Goal: Task Accomplishment & Management: Manage account settings

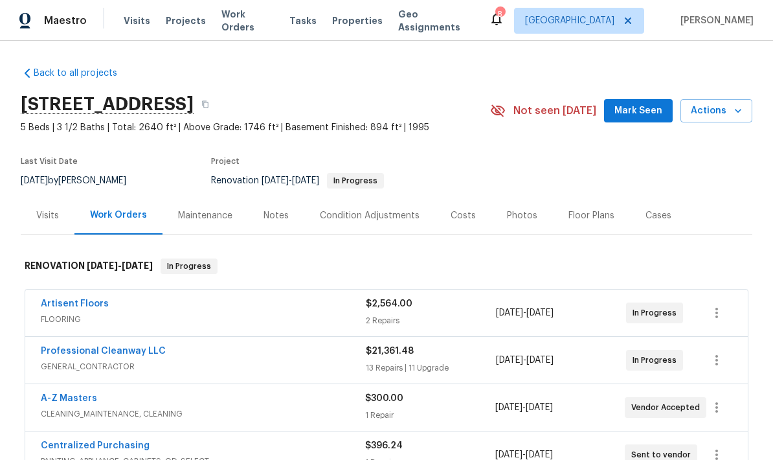
click at [266, 221] on div "Notes" at bounding box center [276, 215] width 25 height 13
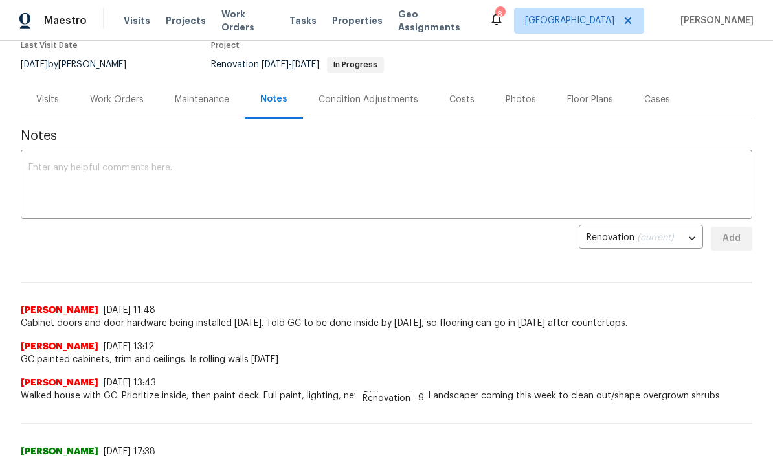
scroll to position [117, 0]
click at [50, 172] on textarea at bounding box center [387, 185] width 716 height 45
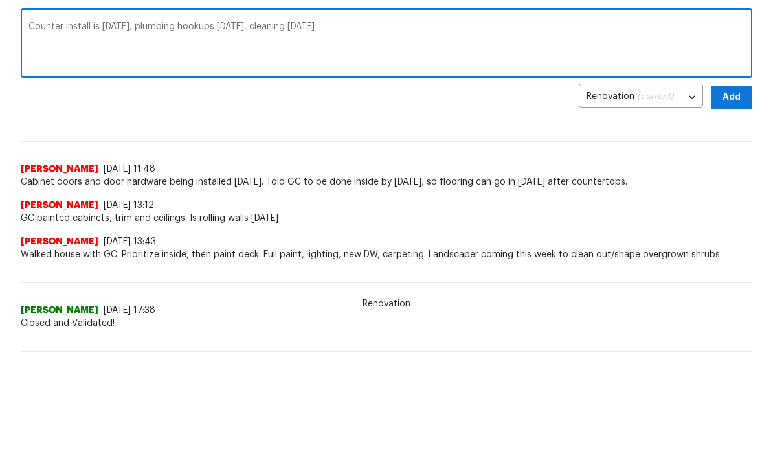
scroll to position [168, 0]
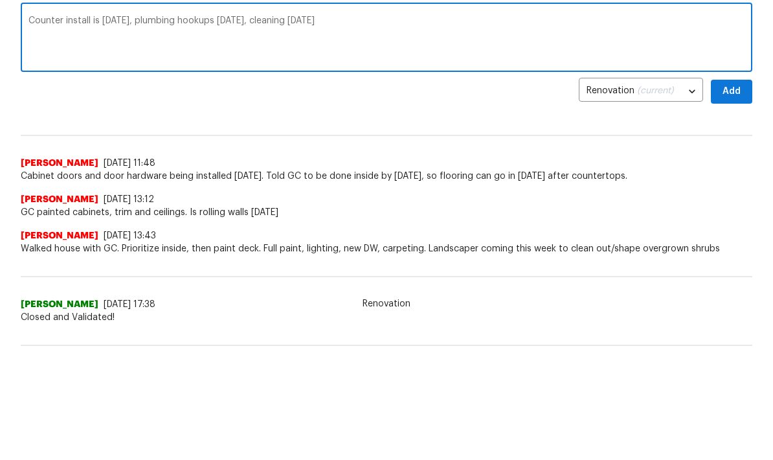
type textarea "Counter install is [DATE], plumbing hookups [DATE], cleaning [DATE]"
click at [731, 178] on span "Add" at bounding box center [732, 186] width 21 height 16
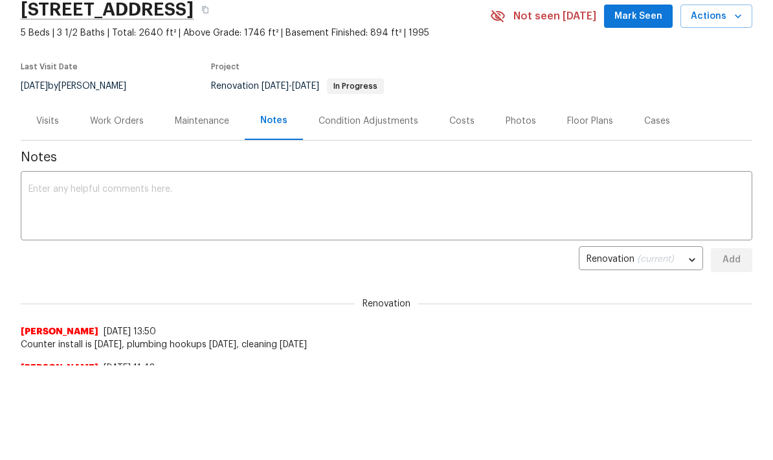
scroll to position [0, 0]
click at [106, 124] on div "Work Orders" at bounding box center [117, 121] width 54 height 13
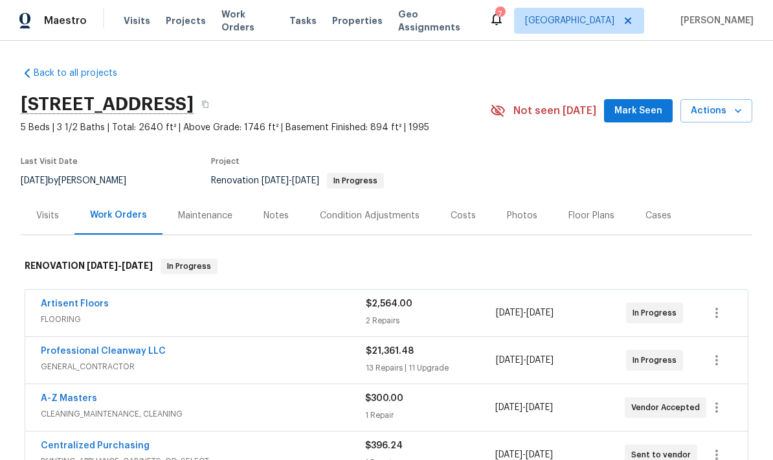
scroll to position [52, 0]
click at [722, 352] on icon "button" at bounding box center [717, 360] width 16 height 16
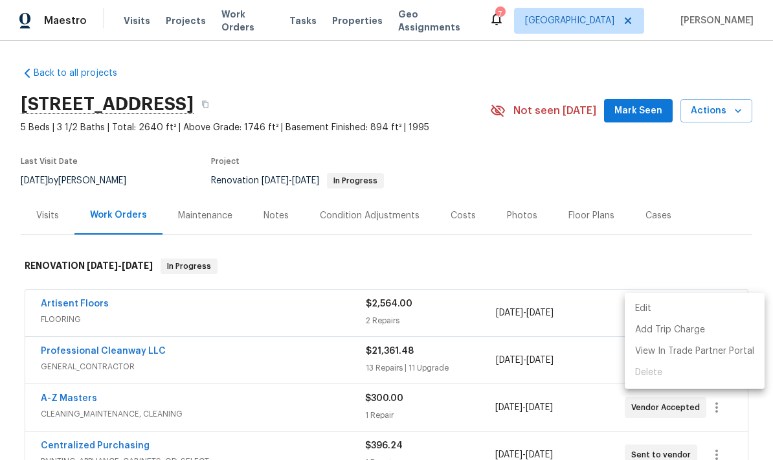
click at [643, 308] on li "Edit" at bounding box center [695, 308] width 140 height 21
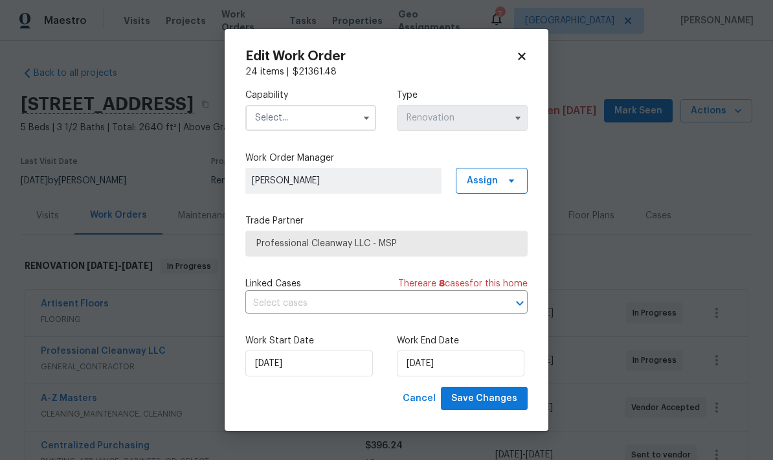
click at [260, 124] on input "text" at bounding box center [311, 118] width 131 height 26
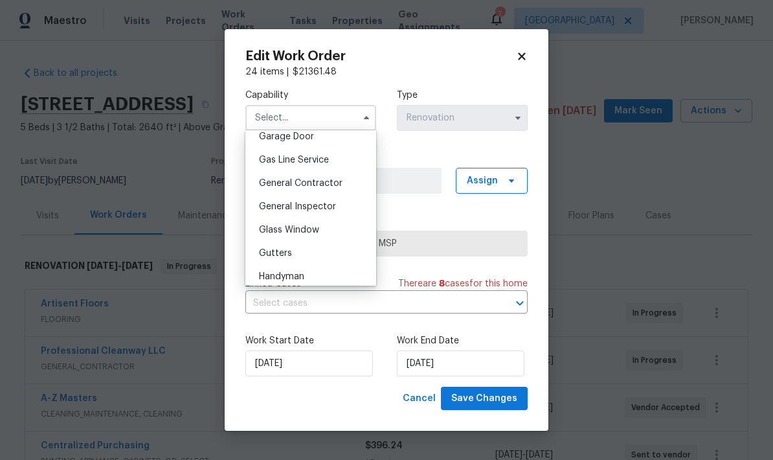
scroll to position [582, 0]
click at [255, 185] on div "General Contractor" at bounding box center [311, 181] width 124 height 23
type input "General Contractor"
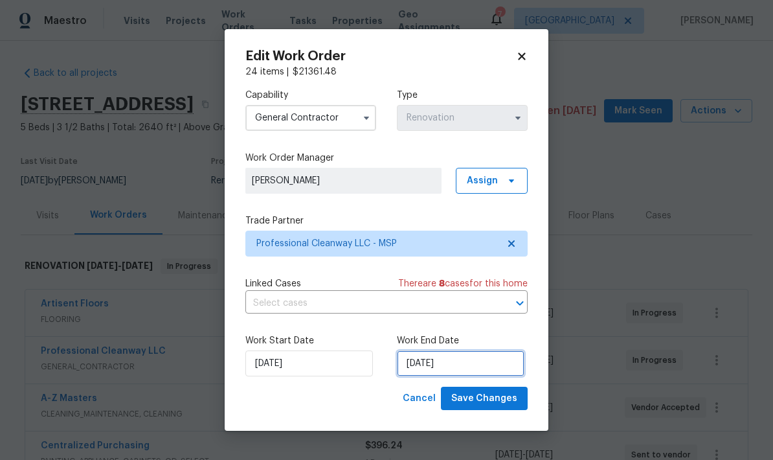
click at [470, 360] on input "[DATE]" at bounding box center [461, 363] width 128 height 26
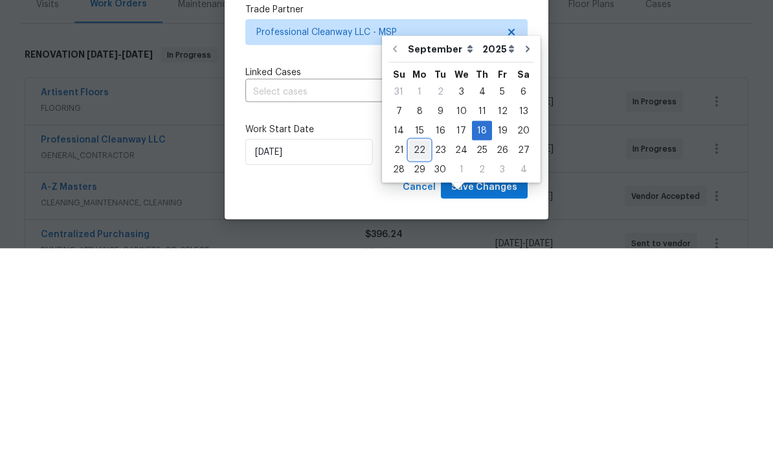
click at [421, 352] on div "22" at bounding box center [419, 361] width 21 height 18
type input "[DATE]"
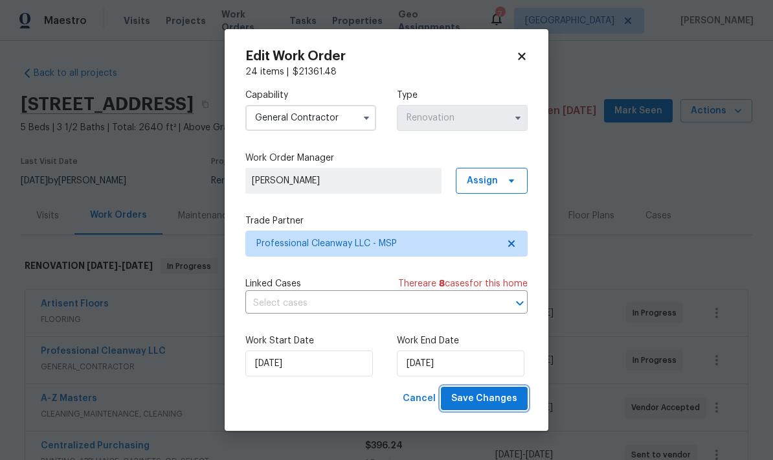
click at [487, 391] on span "Save Changes" at bounding box center [485, 399] width 66 height 16
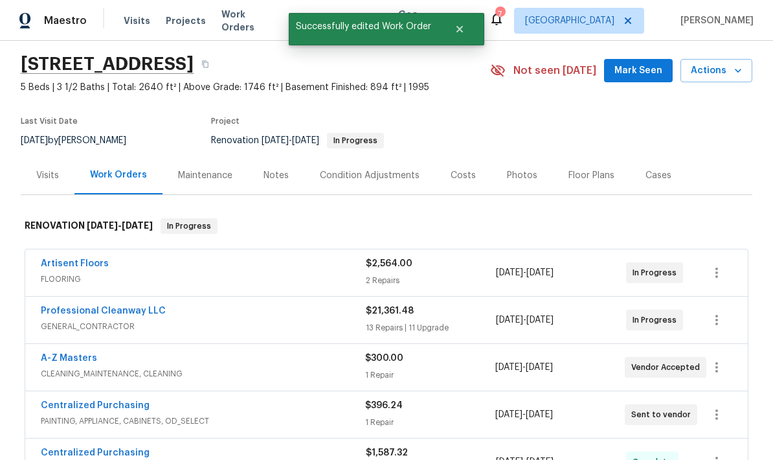
scroll to position [41, 0]
click at [60, 353] on link "A-Z Masters" at bounding box center [69, 357] width 56 height 9
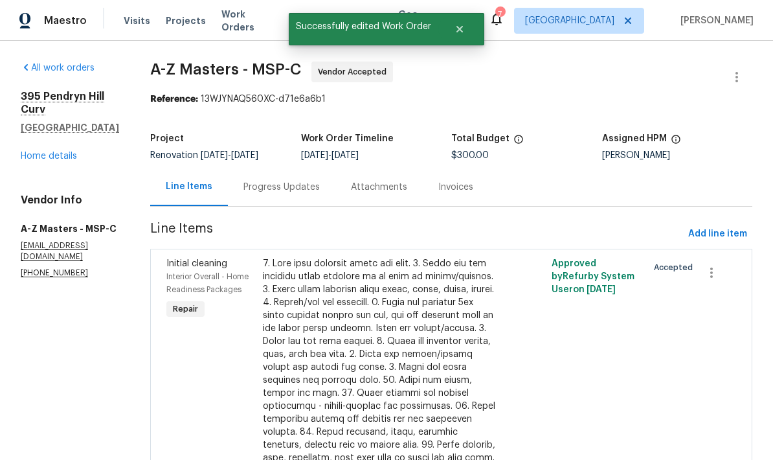
click at [244, 191] on div "Progress Updates" at bounding box center [282, 187] width 76 height 13
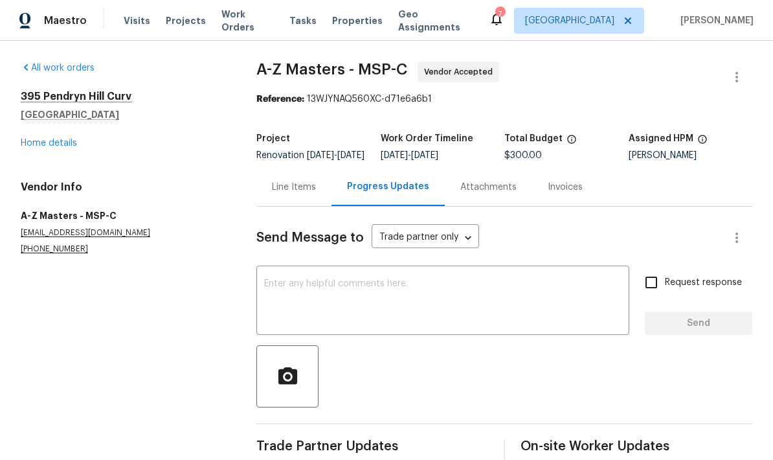
click at [269, 302] on textarea at bounding box center [443, 301] width 358 height 45
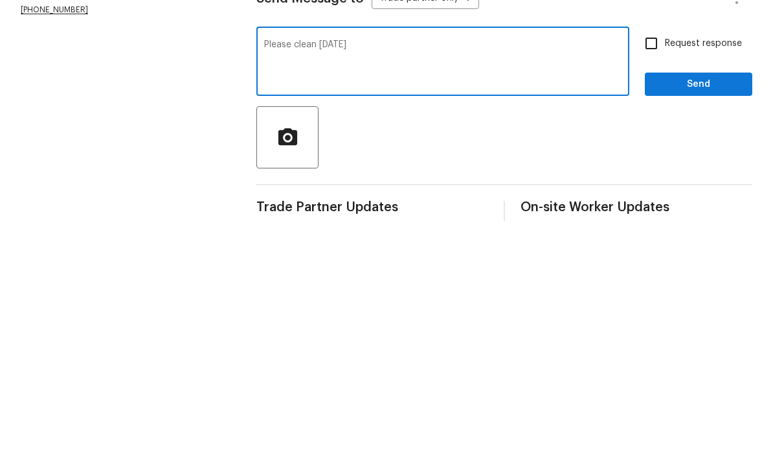
type textarea "Please clean [DATE]"
click at [649, 269] on input "Request response" at bounding box center [651, 282] width 27 height 27
checkbox input "true"
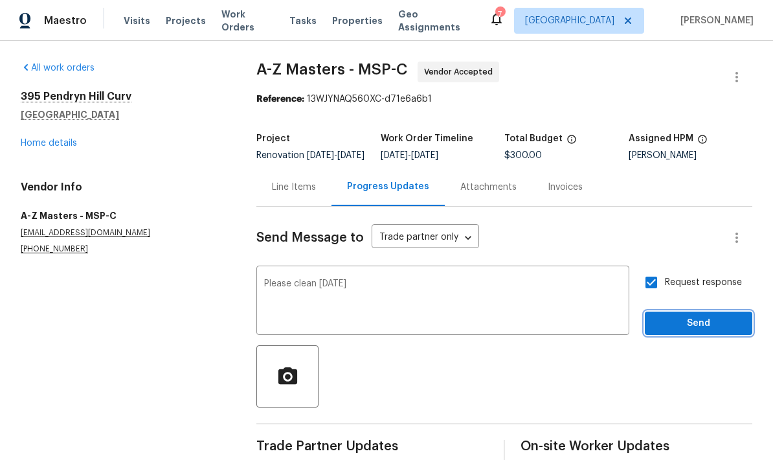
click at [687, 315] on span "Send" at bounding box center [699, 323] width 87 height 16
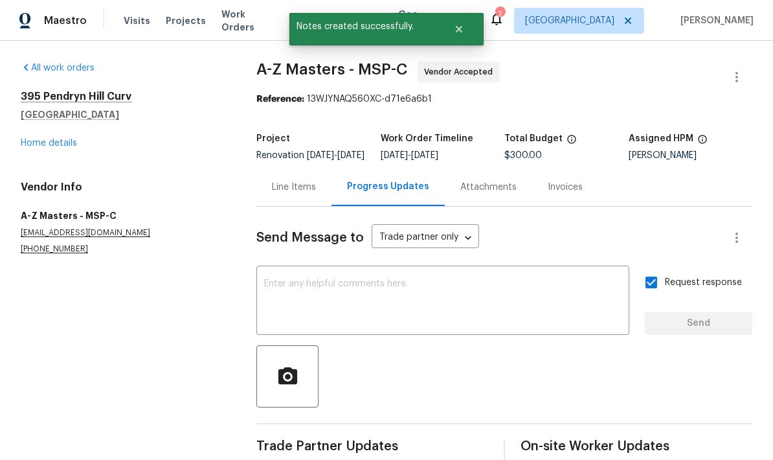
click at [40, 139] on link "Home details" at bounding box center [49, 143] width 56 height 9
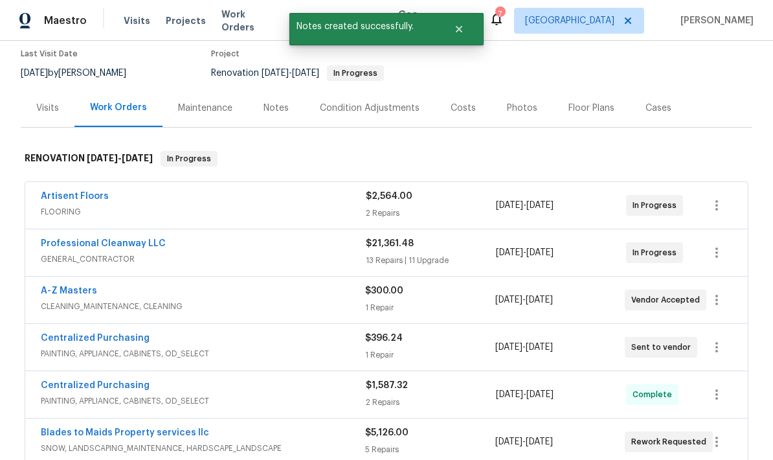
scroll to position [109, 0]
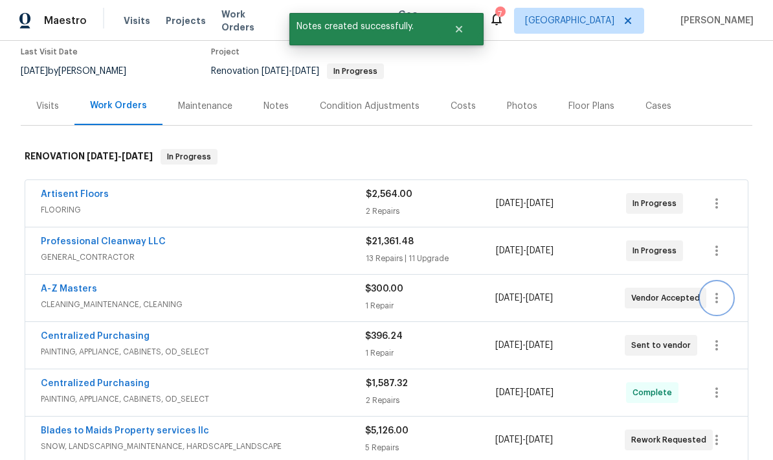
click at [724, 290] on icon "button" at bounding box center [717, 298] width 16 height 16
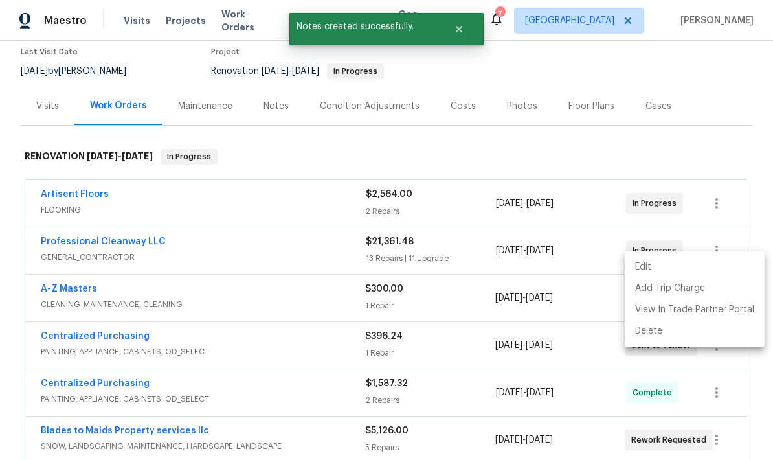
click at [644, 268] on li "Edit" at bounding box center [695, 267] width 140 height 21
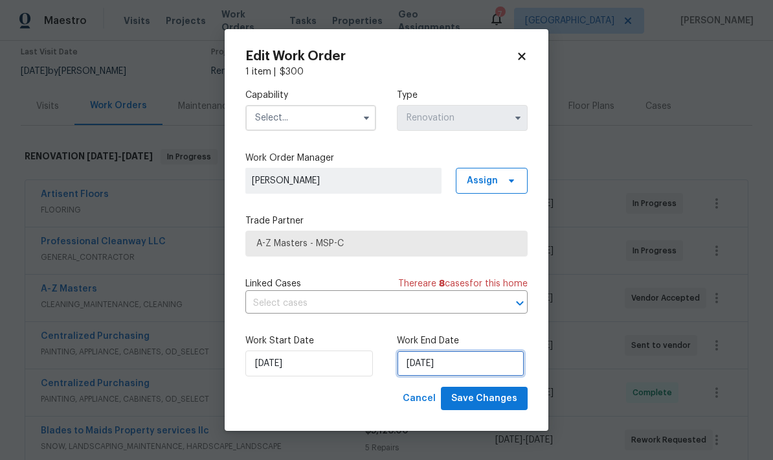
click at [460, 358] on input "[DATE]" at bounding box center [461, 363] width 128 height 26
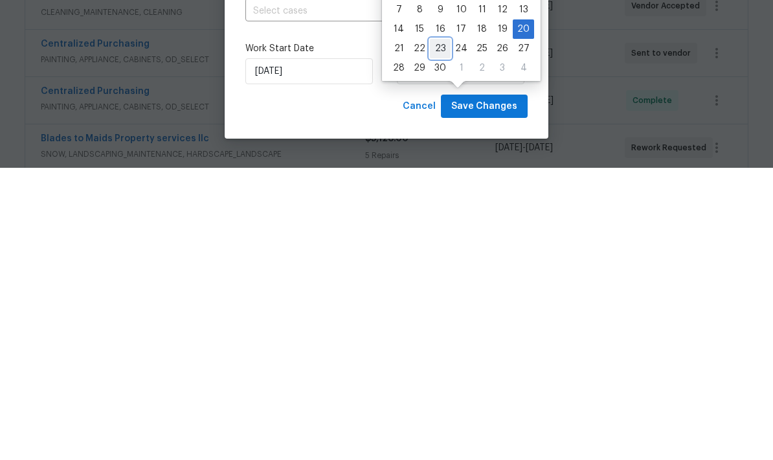
click at [435, 332] on div "23" at bounding box center [440, 341] width 21 height 18
type input "[DATE]"
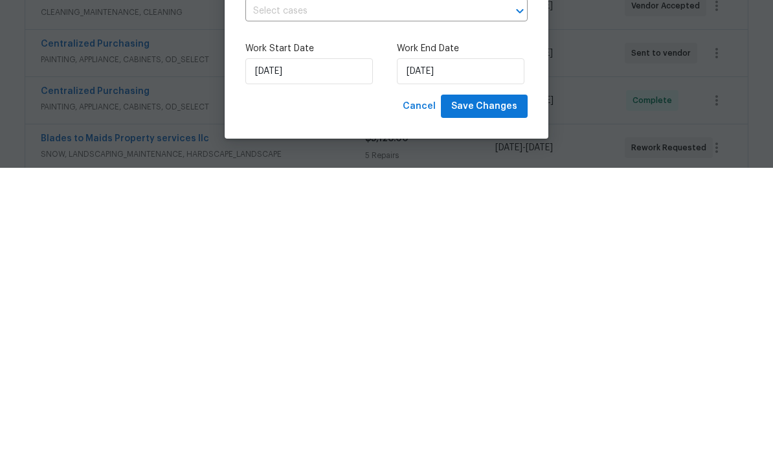
scroll to position [52, 0]
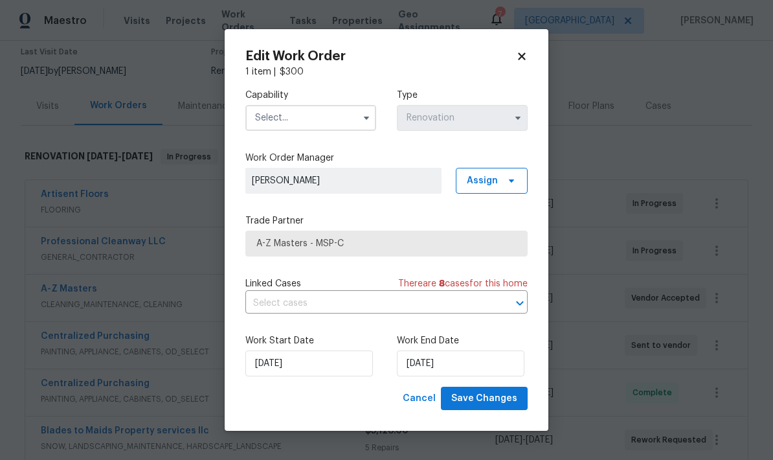
click at [261, 117] on input "text" at bounding box center [311, 118] width 131 height 26
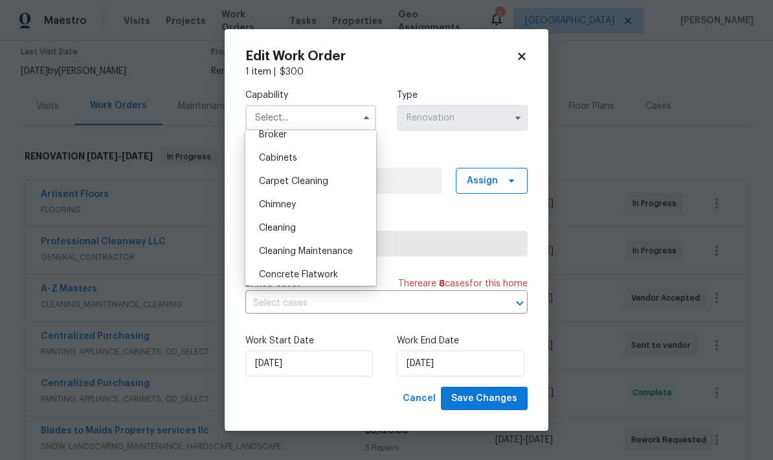
scroll to position [109, 0]
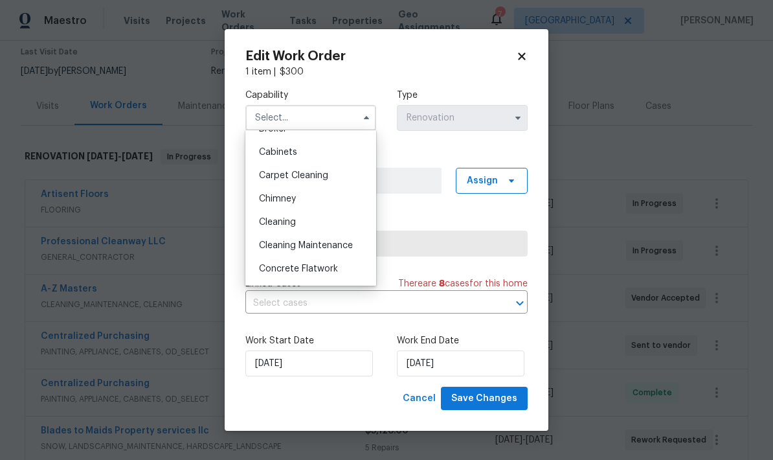
click at [262, 221] on span "Cleaning" at bounding box center [277, 222] width 37 height 9
type input "Cleaning"
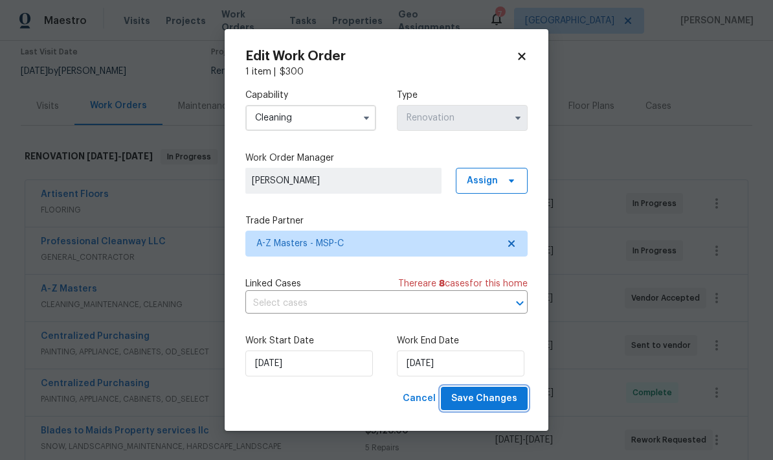
click at [481, 398] on span "Save Changes" at bounding box center [485, 399] width 66 height 16
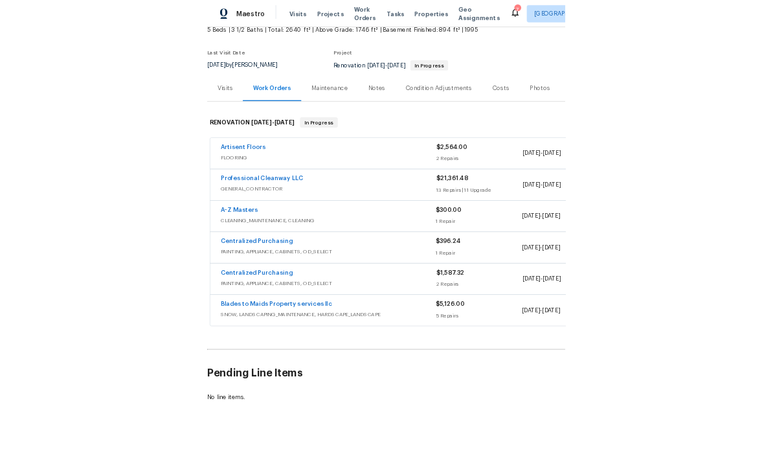
scroll to position [30, 0]
